Goal: Check status: Verify the current state of an ongoing process or item

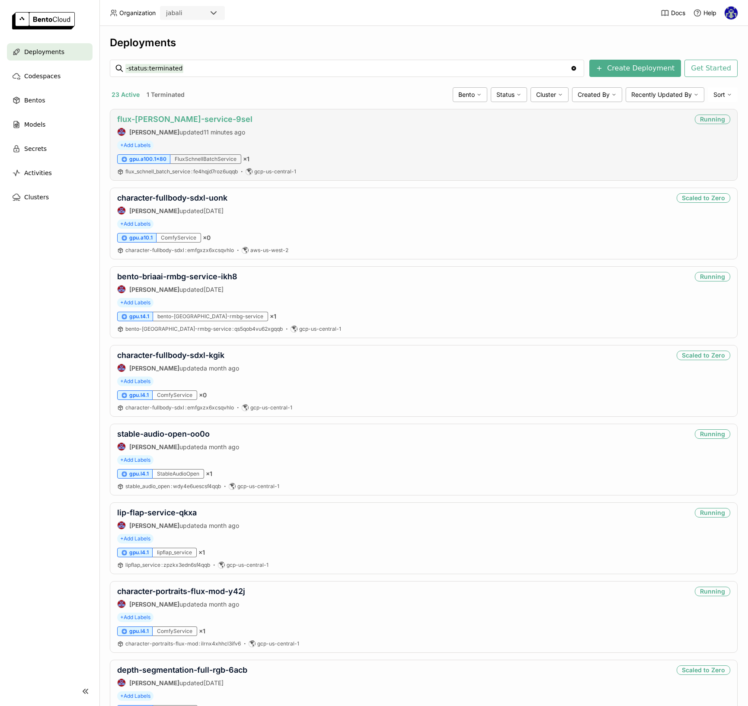
click at [198, 119] on link "flux-[PERSON_NAME]-service-9sel" at bounding box center [184, 119] width 135 height 9
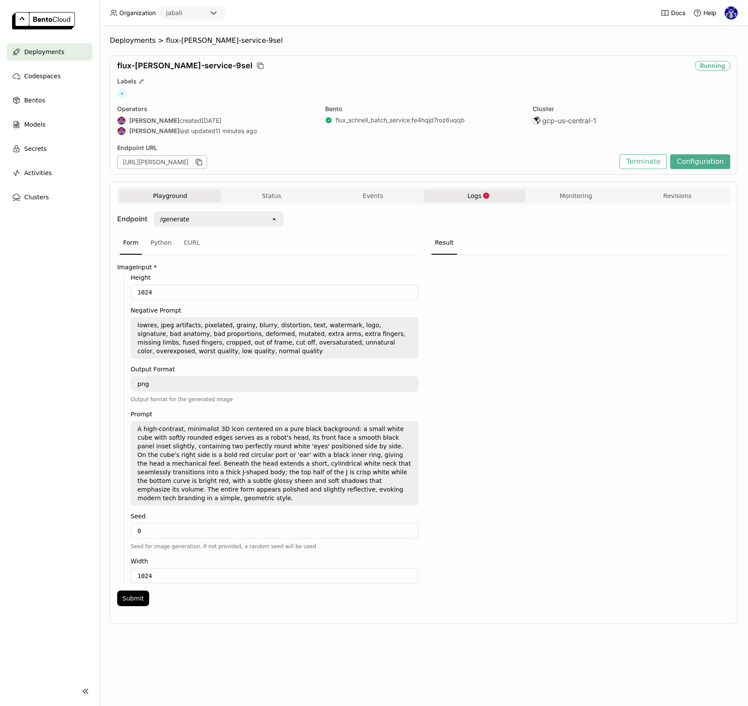
click at [468, 196] on span "Logs" at bounding box center [474, 196] width 14 height 8
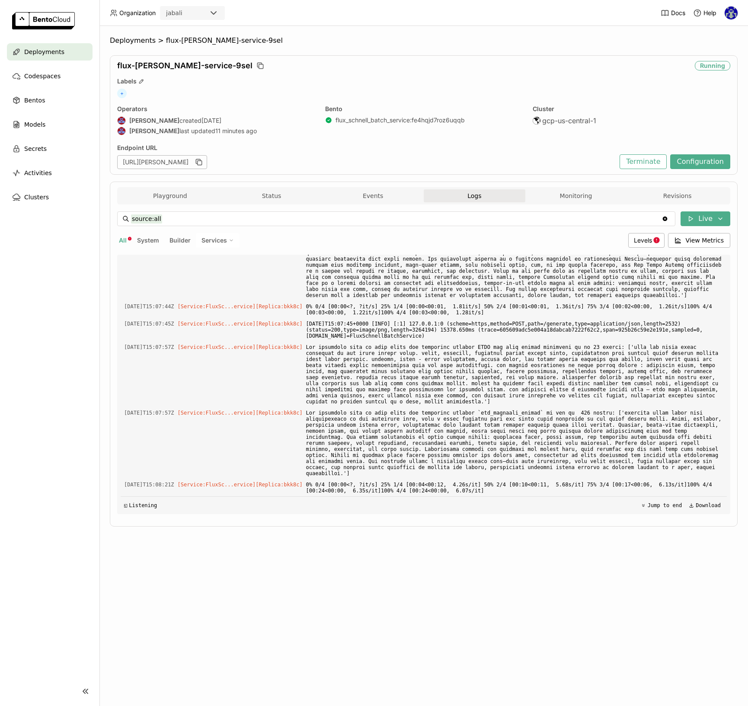
scroll to position [2709, 0]
click at [654, 246] on div "Levels" at bounding box center [646, 240] width 36 height 15
click at [580, 326] on span "Error" at bounding box center [573, 323] width 15 height 7
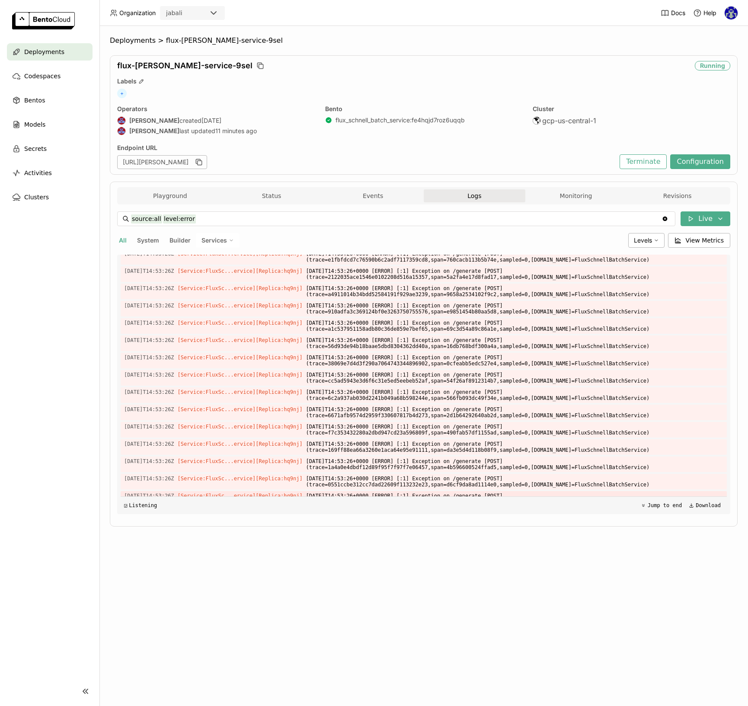
scroll to position [1504, 0]
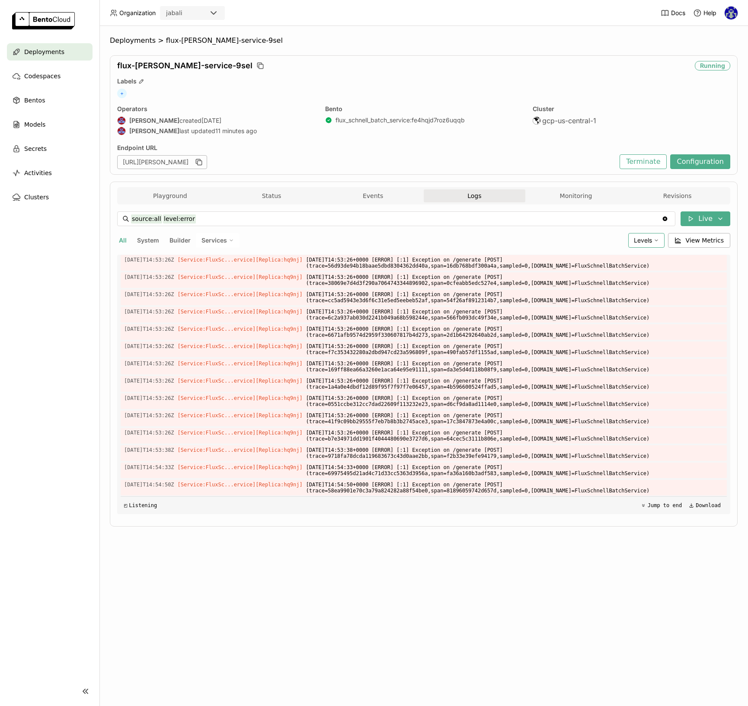
click at [643, 242] on span "Levels" at bounding box center [643, 239] width 18 height 7
click at [593, 280] on div "Info" at bounding box center [612, 282] width 93 height 10
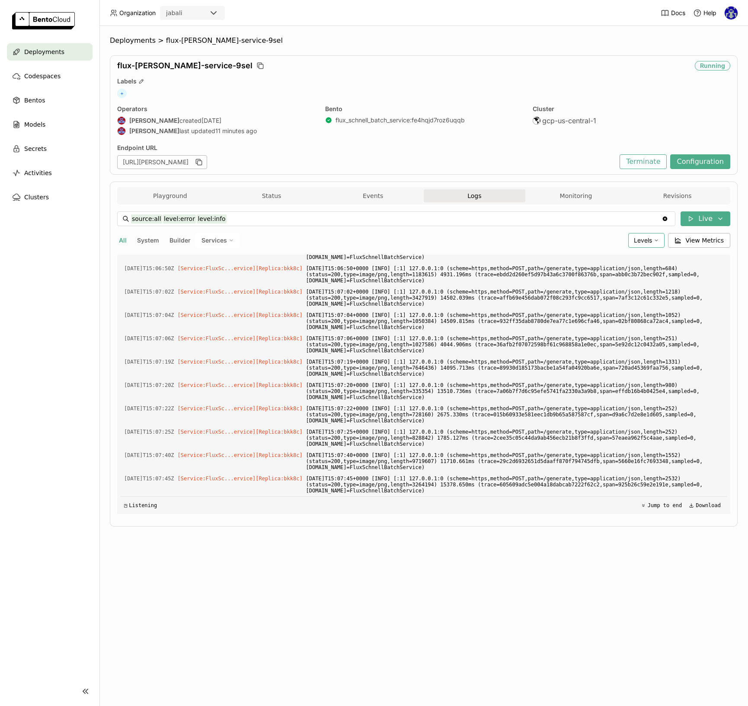
scroll to position [2061, 0]
click at [659, 241] on icon at bounding box center [655, 240] width 5 height 5
click at [587, 300] on span "Warning" at bounding box center [578, 303] width 25 height 7
click at [650, 244] on div "Levels" at bounding box center [646, 240] width 36 height 15
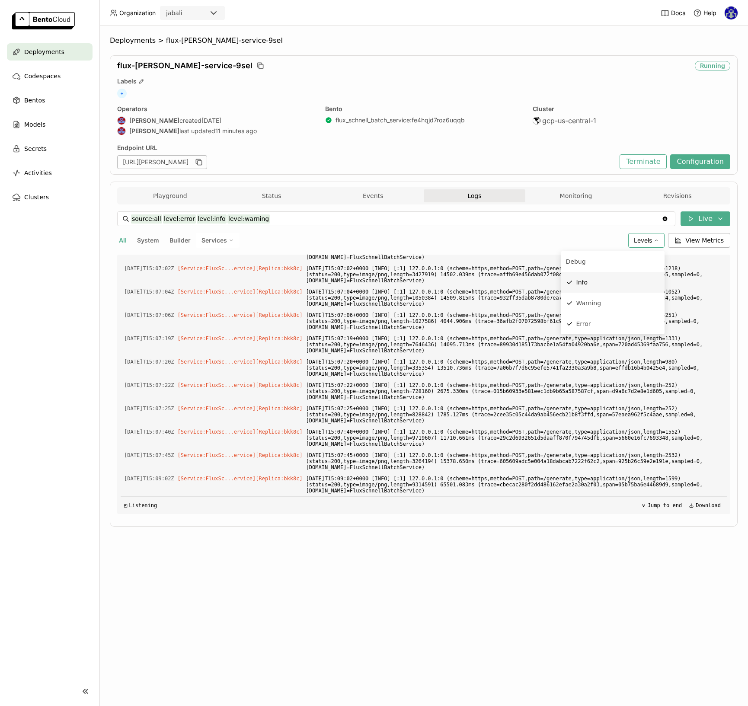
click at [596, 278] on div "Info" at bounding box center [617, 282] width 83 height 10
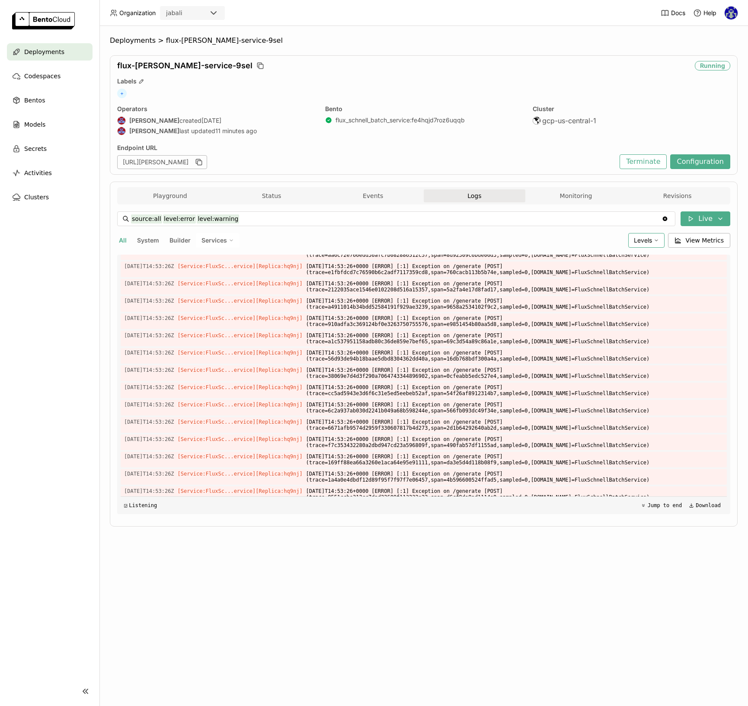
scroll to position [1504, 0]
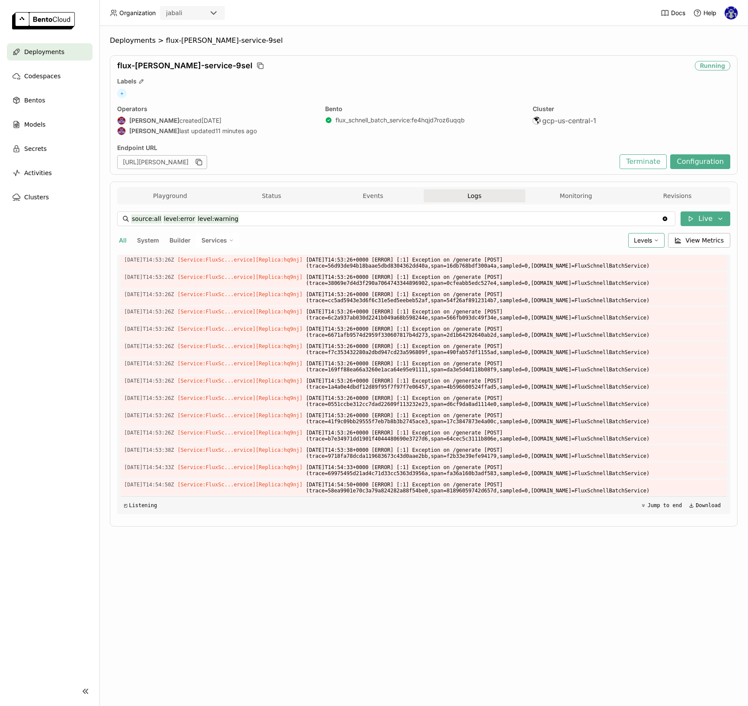
click at [646, 242] on span "Levels" at bounding box center [643, 239] width 18 height 7
click at [587, 320] on span "Error" at bounding box center [583, 323] width 15 height 7
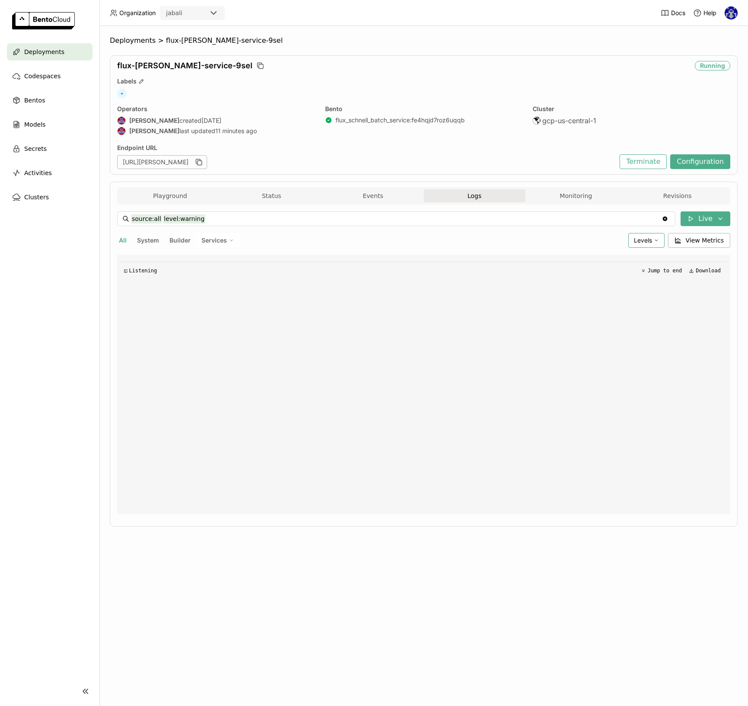
click at [644, 242] on span "Levels" at bounding box center [643, 239] width 18 height 7
click at [598, 300] on span "Warning" at bounding box center [588, 303] width 25 height 7
type input "source:all"
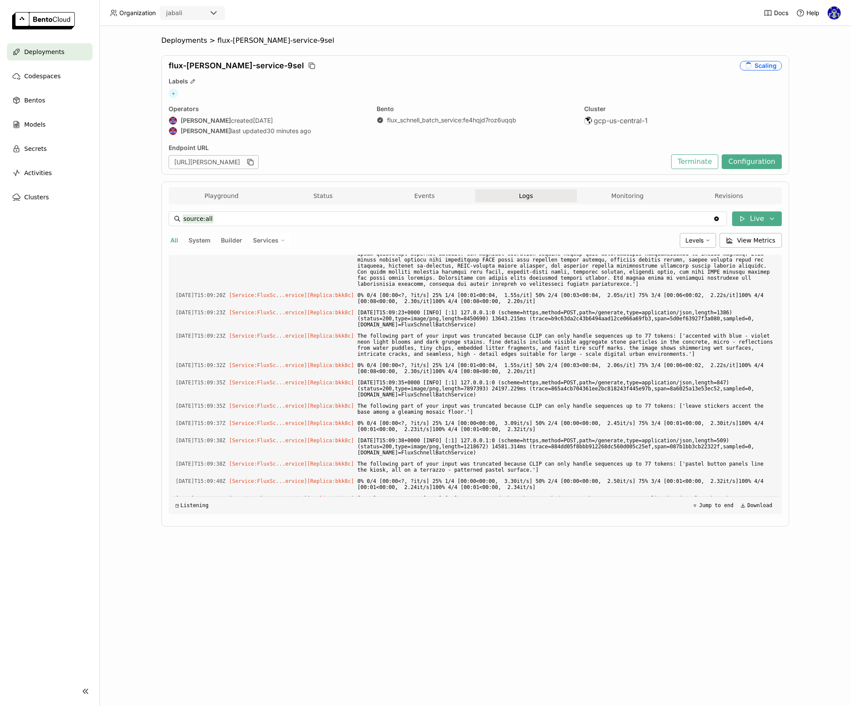
scroll to position [2873, 0]
